Goal: Task Accomplishment & Management: Manage account settings

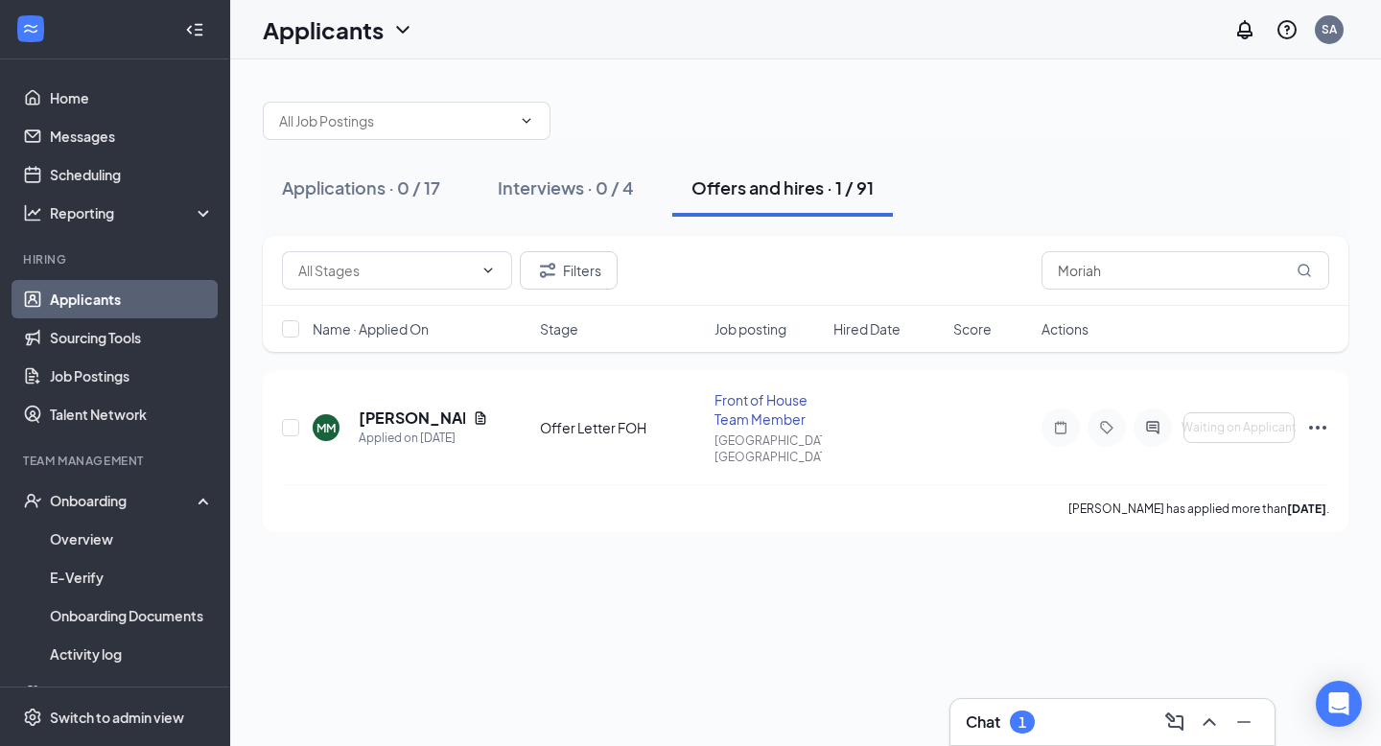
click at [765, 186] on div "Offers and hires · 1 / 91" at bounding box center [783, 188] width 182 height 24
click at [1118, 282] on input "Moriah" at bounding box center [1186, 270] width 288 height 38
type input "M"
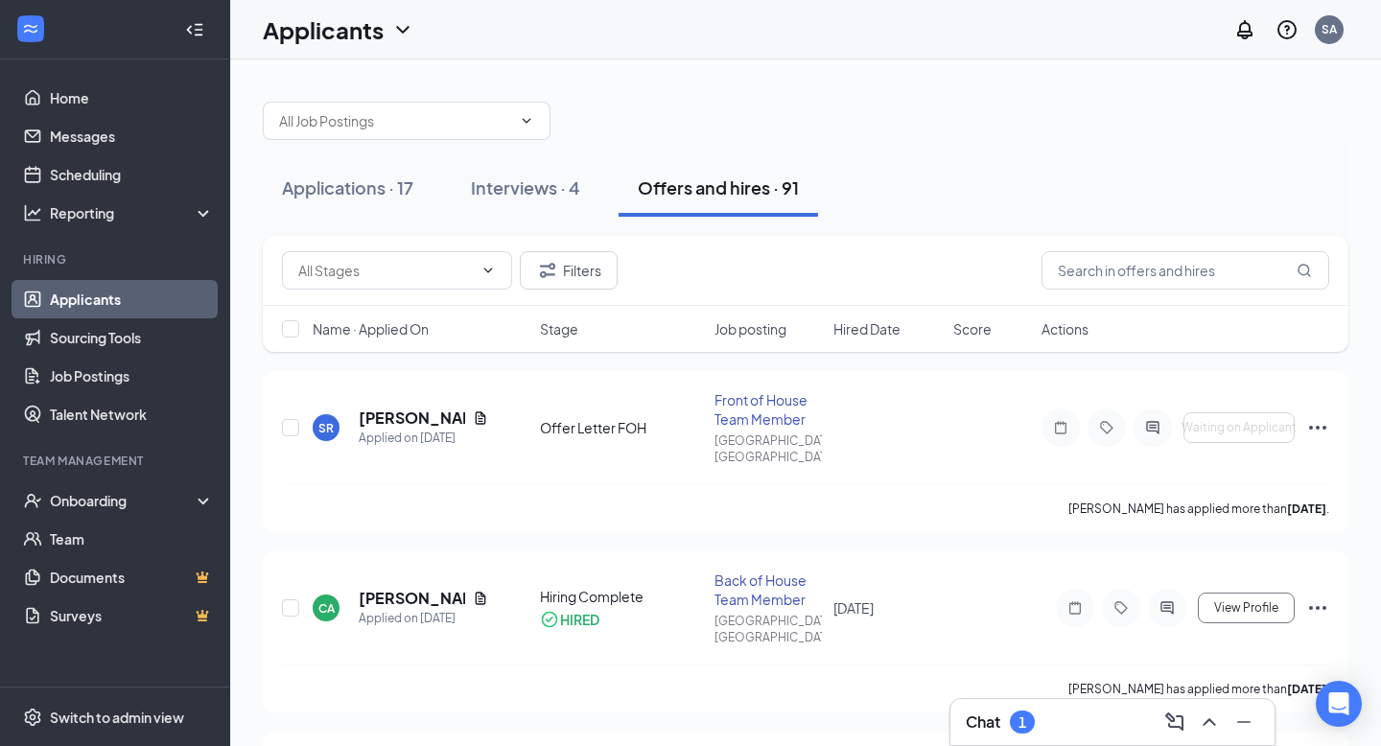
click at [1052, 723] on div "Chat 1" at bounding box center [1113, 722] width 294 height 31
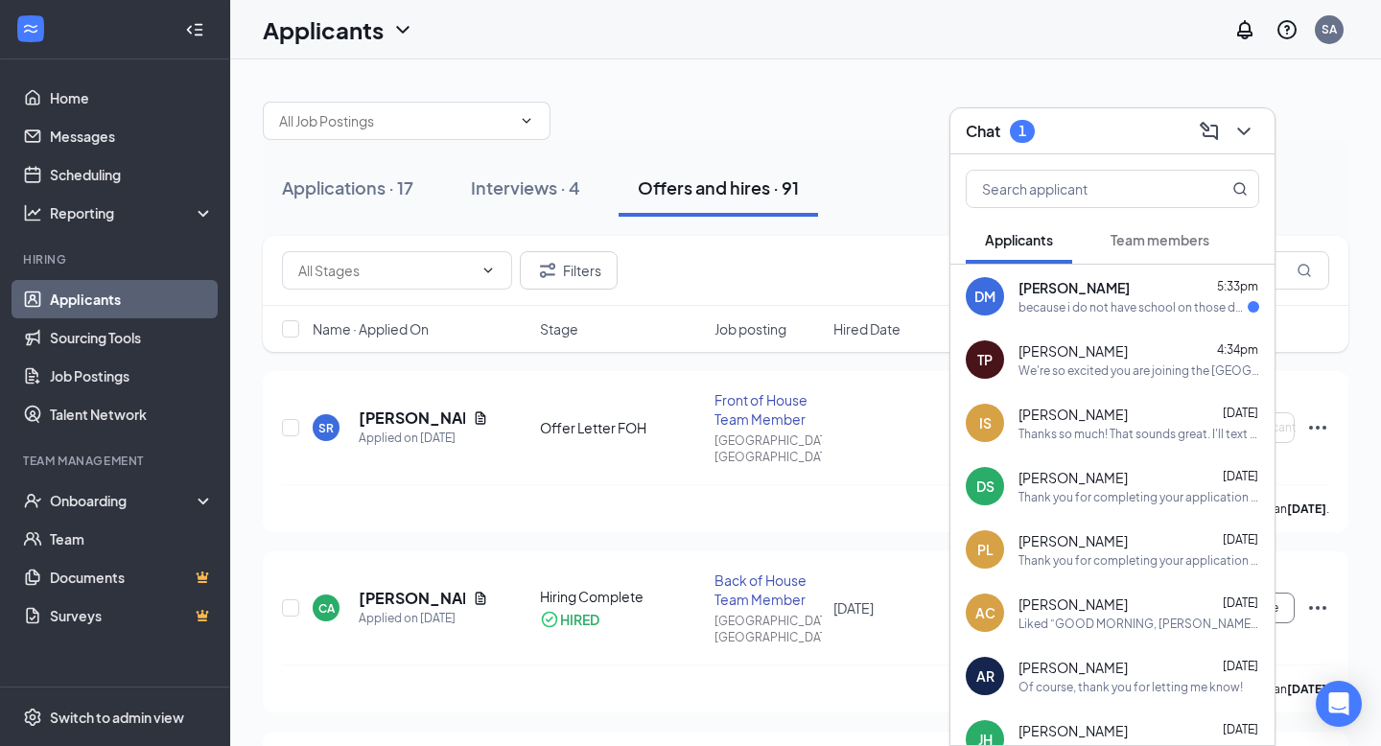
click at [1162, 292] on div "Della Milinkovich 5:33pm" at bounding box center [1139, 287] width 241 height 19
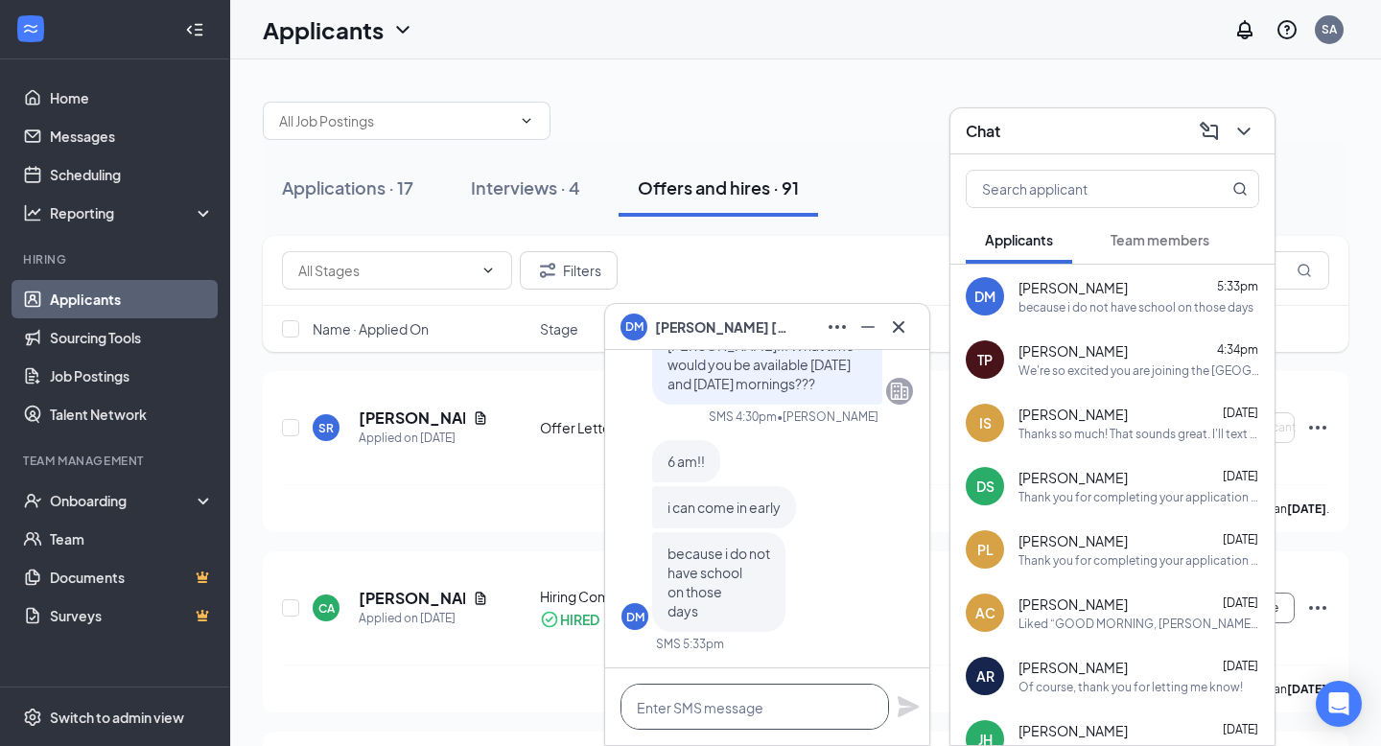
click at [665, 703] on textarea at bounding box center [755, 707] width 269 height 46
click at [869, 326] on icon "Minimize" at bounding box center [867, 327] width 13 height 2
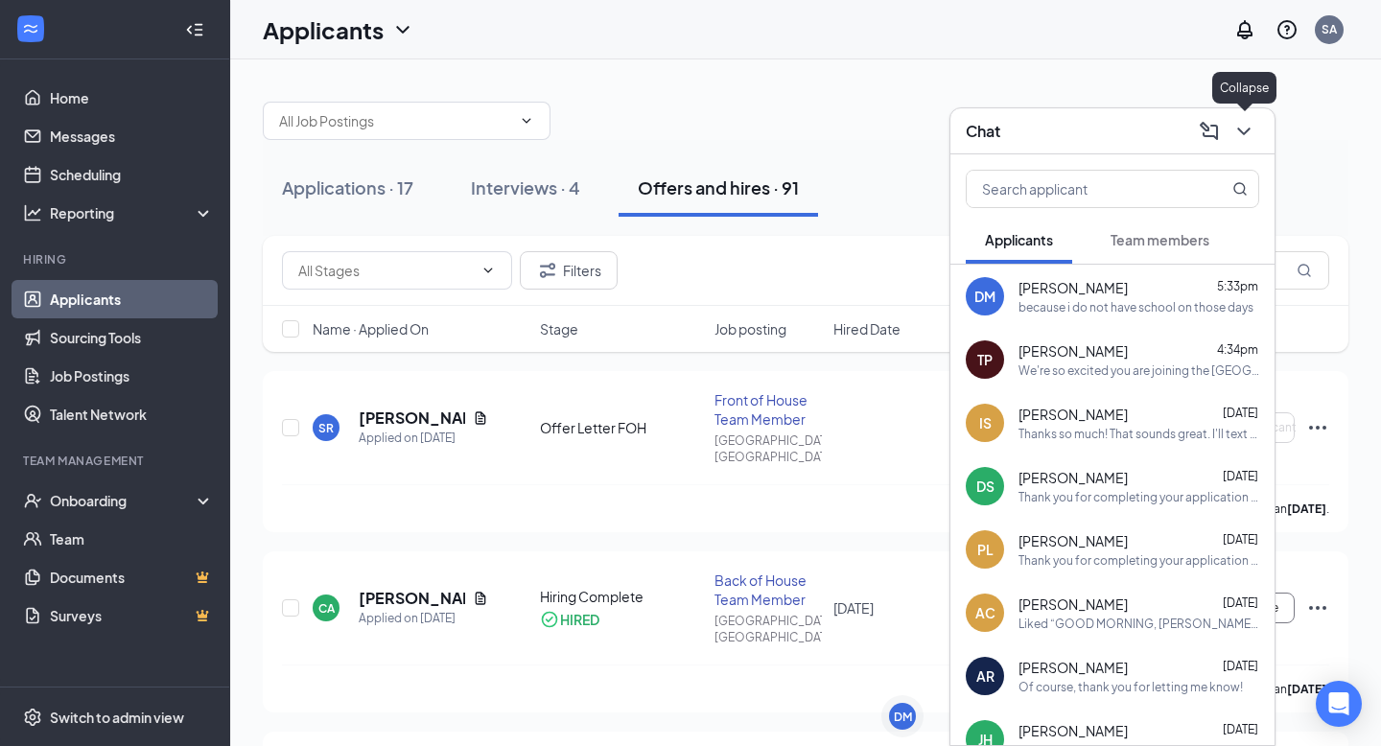
click at [1241, 130] on icon "ChevronDown" at bounding box center [1243, 132] width 12 height 8
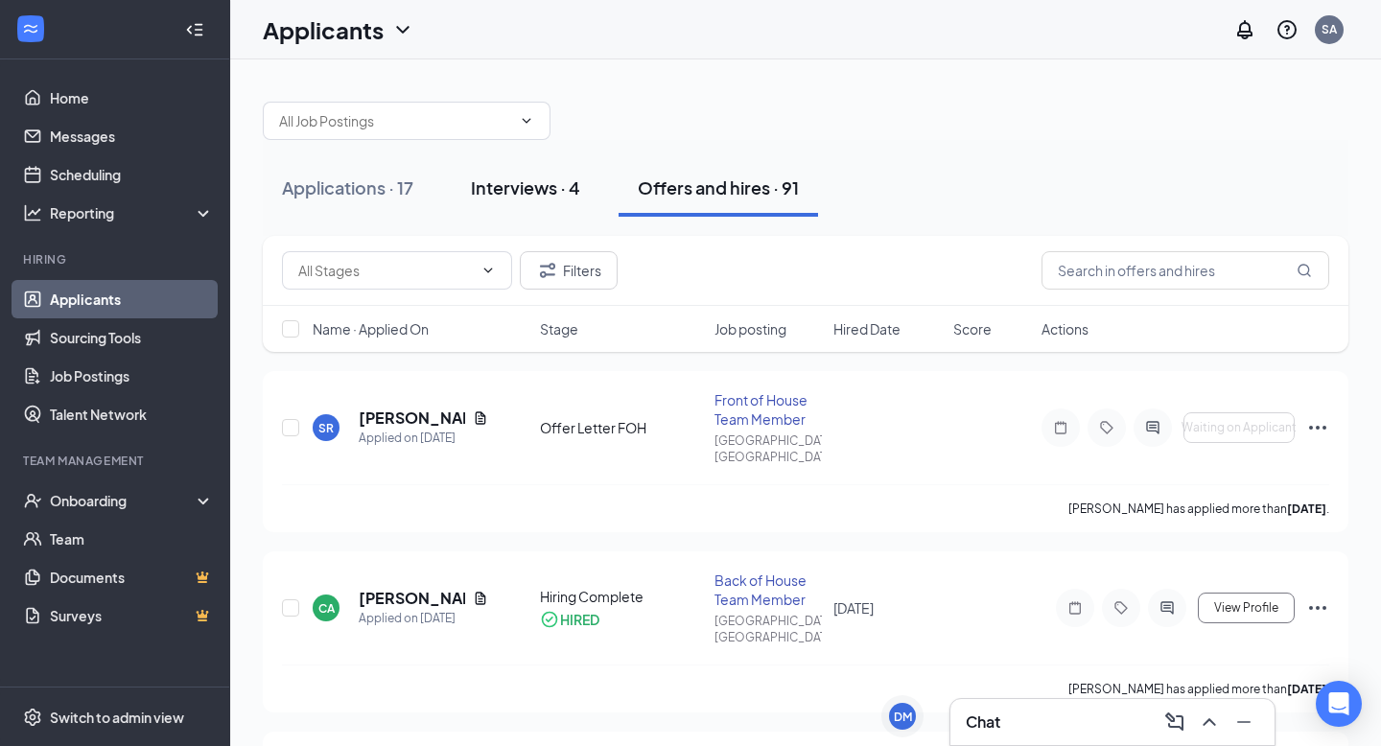
click at [537, 192] on div "Interviews · 4" at bounding box center [525, 188] width 109 height 24
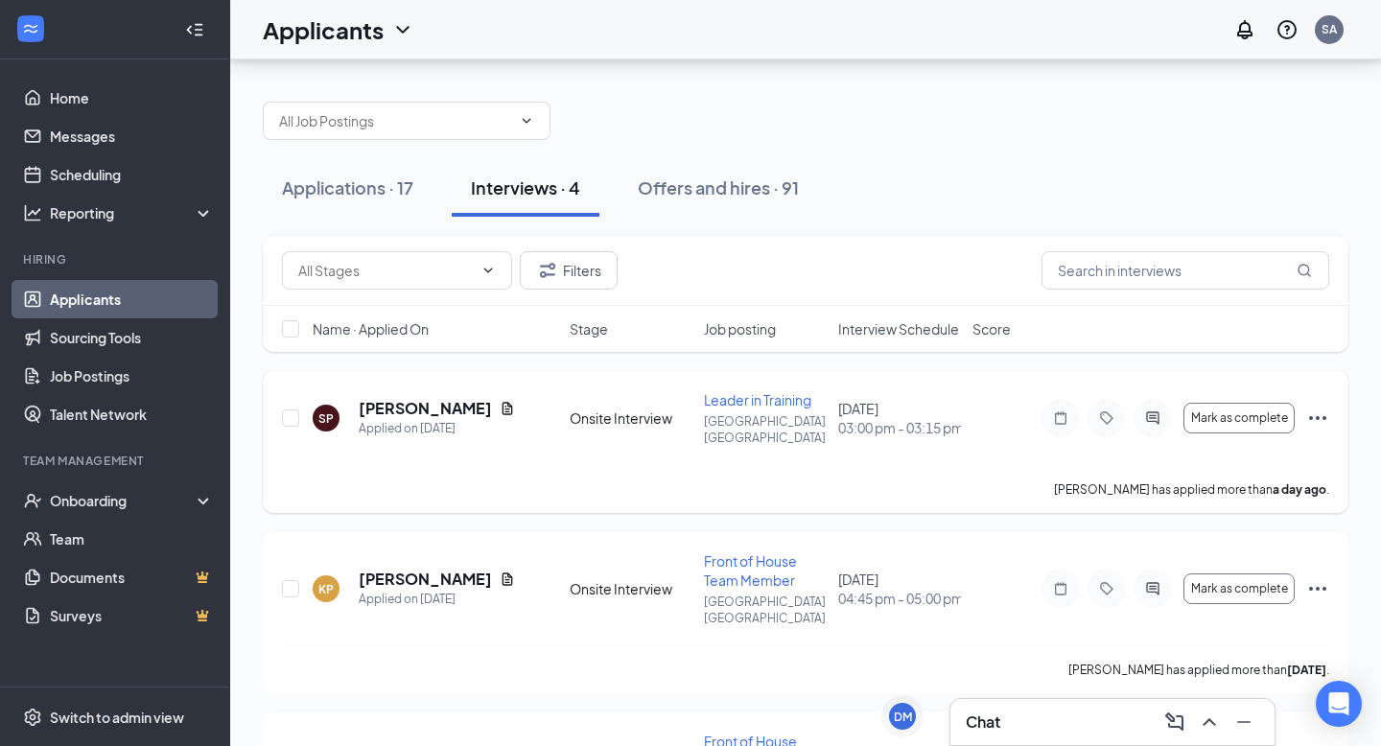
scroll to position [284, 0]
